Goal: Information Seeking & Learning: Learn about a topic

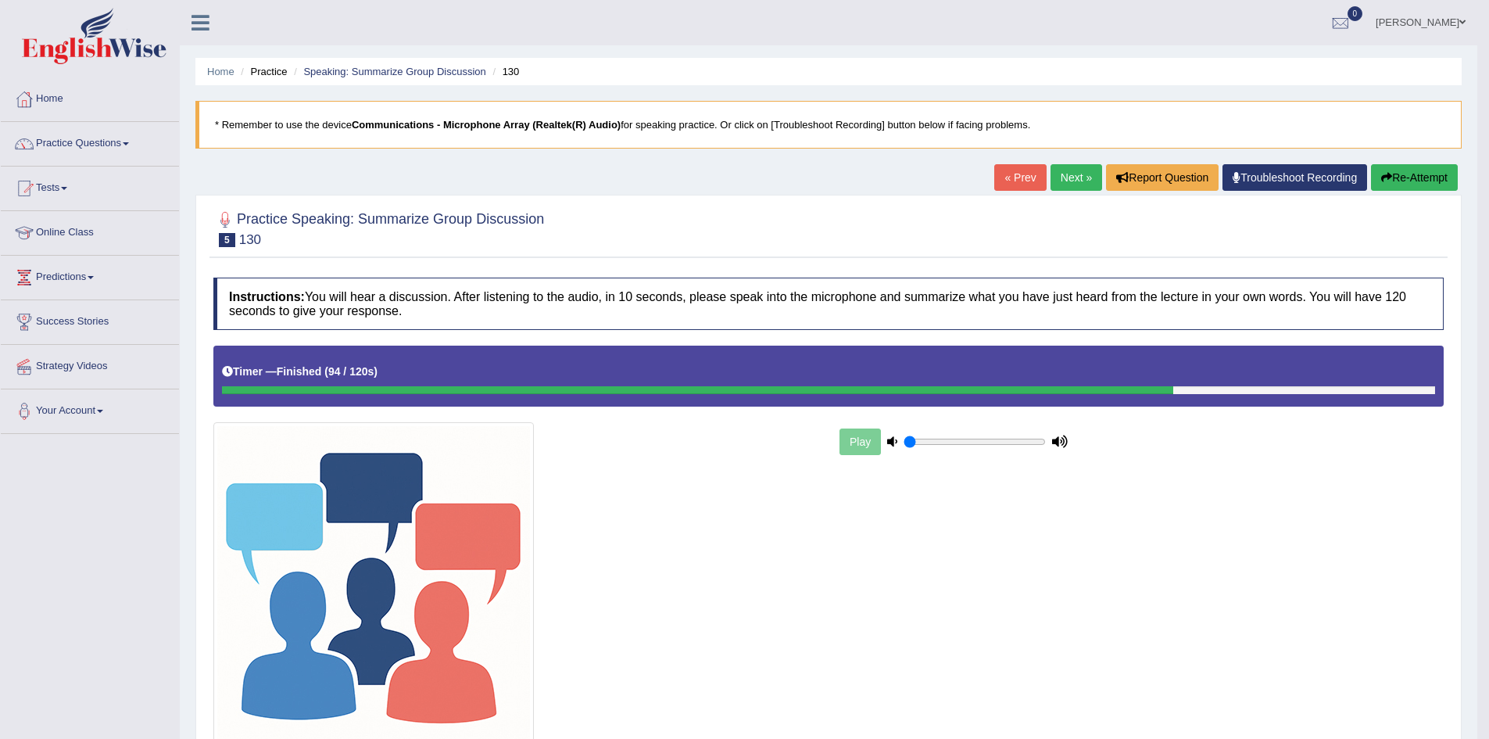
click at [1074, 186] on link "Next »" at bounding box center [1077, 177] width 52 height 27
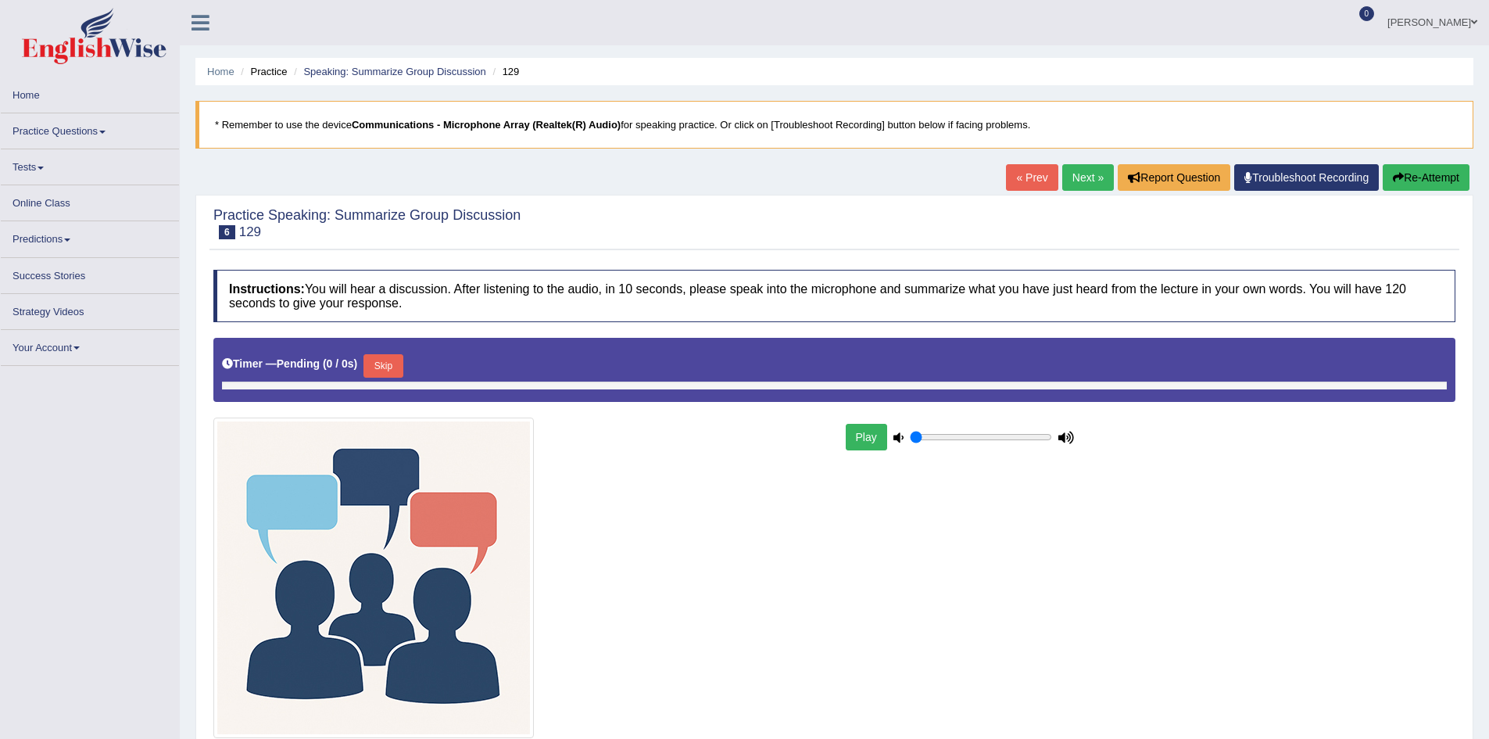
type input "0.05"
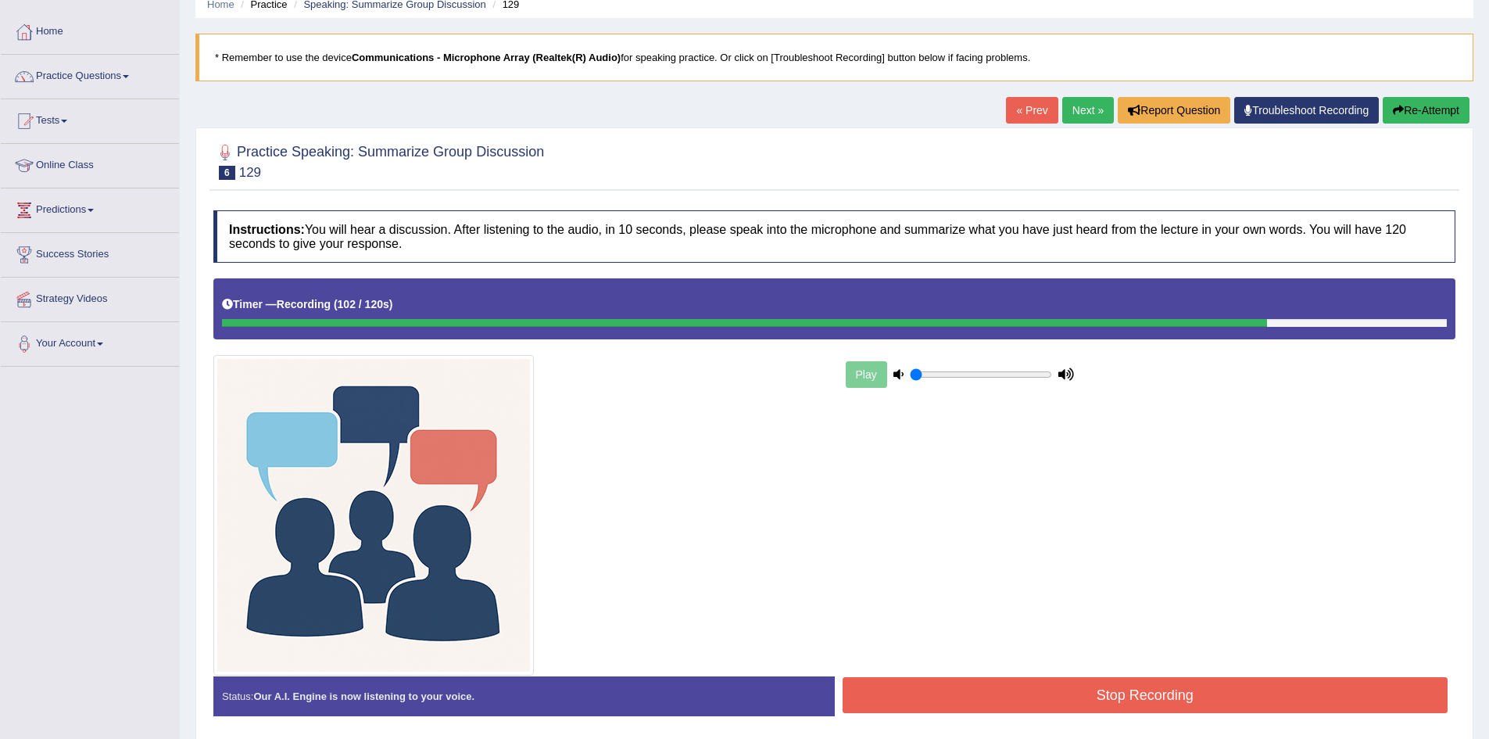
scroll to position [124, 0]
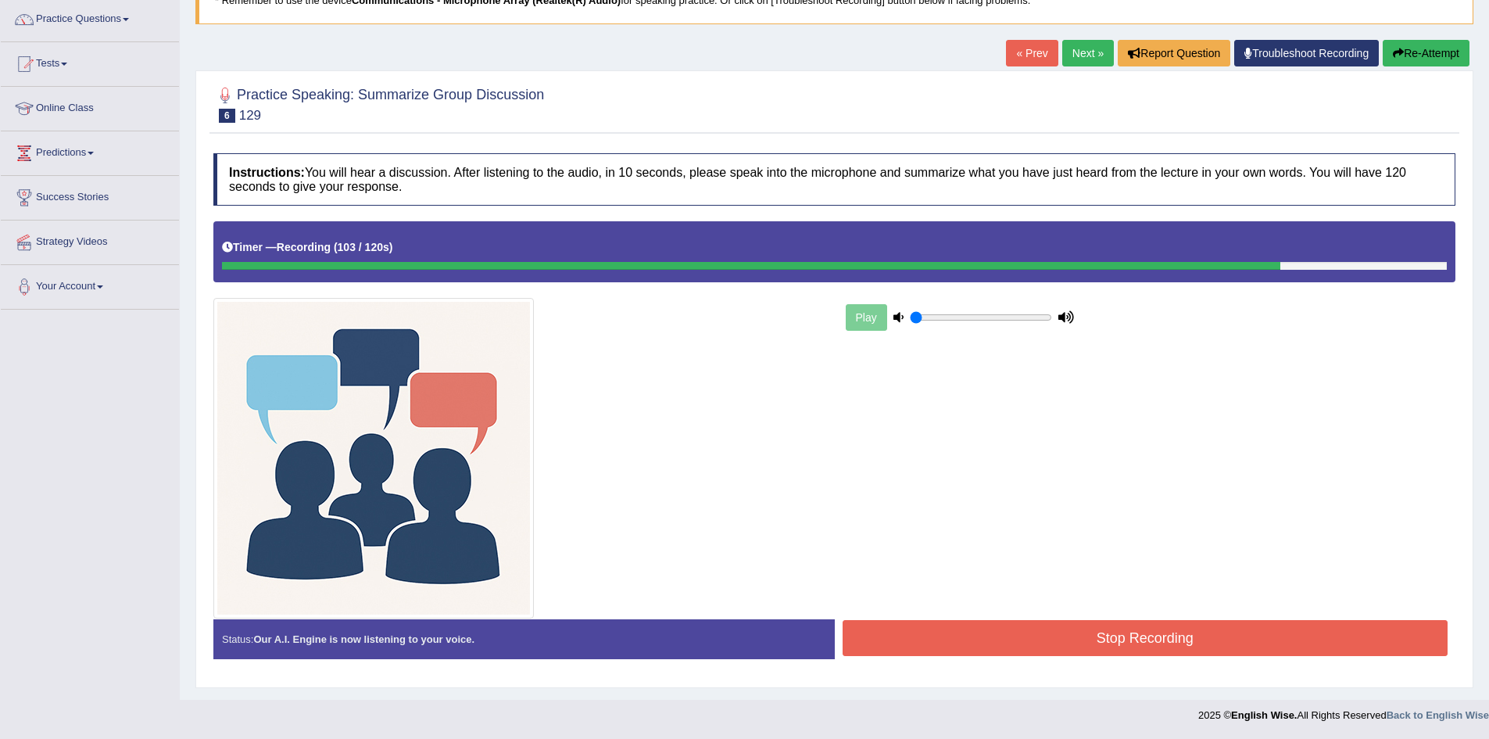
click at [1096, 625] on button "Stop Recording" at bounding box center [1146, 638] width 606 height 36
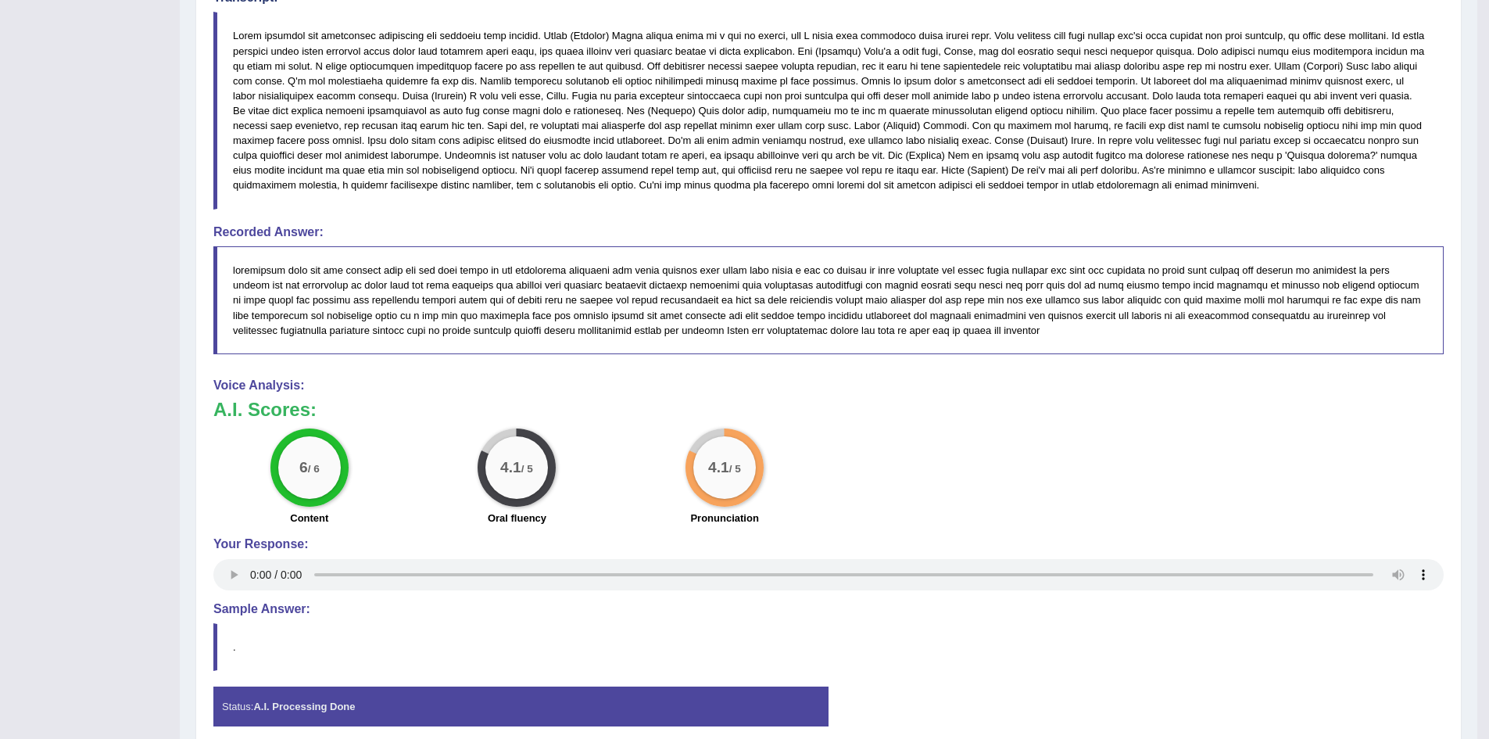
scroll to position [828, 0]
